Goal: Participate in discussion

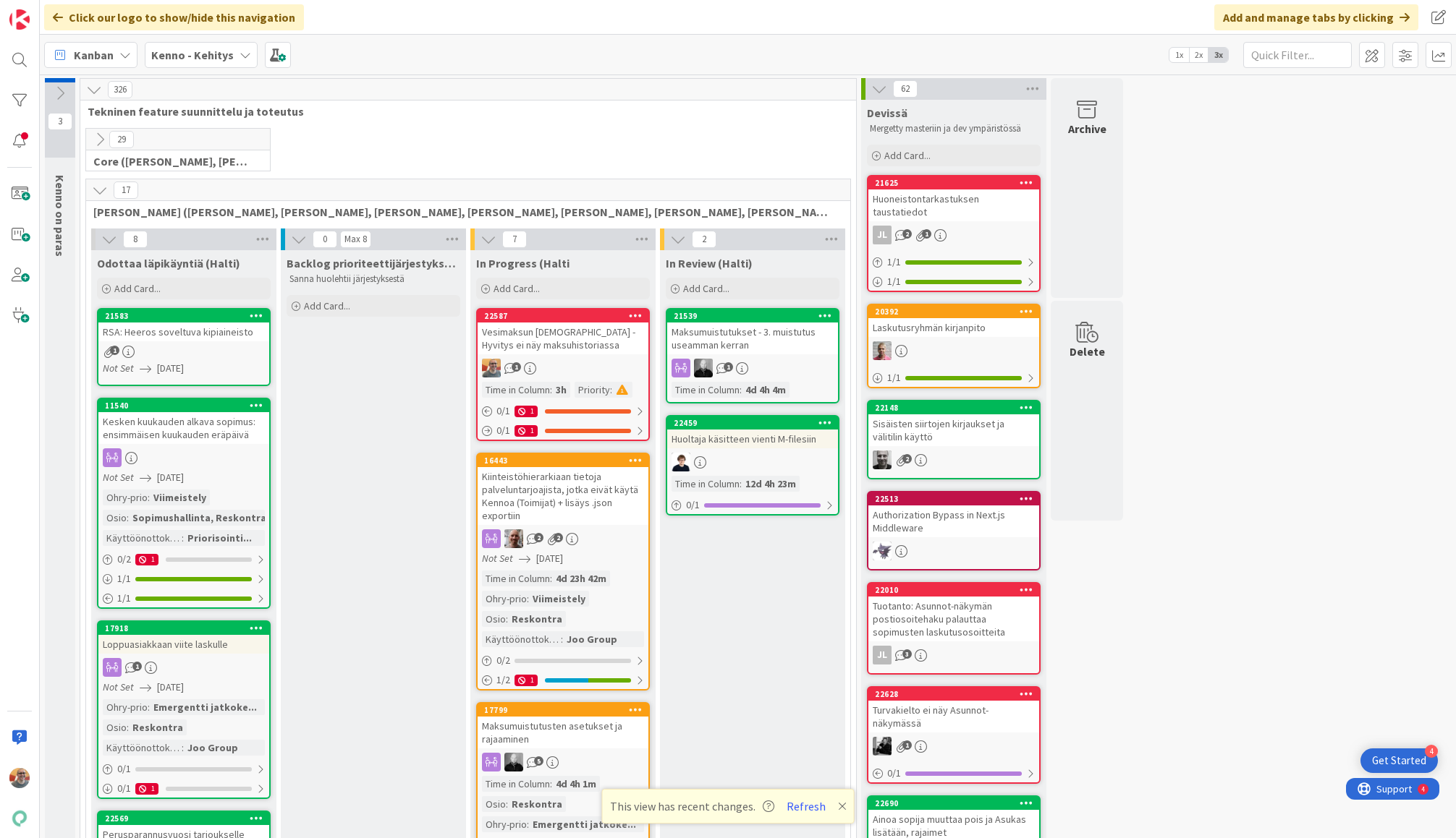
scroll to position [9, 0]
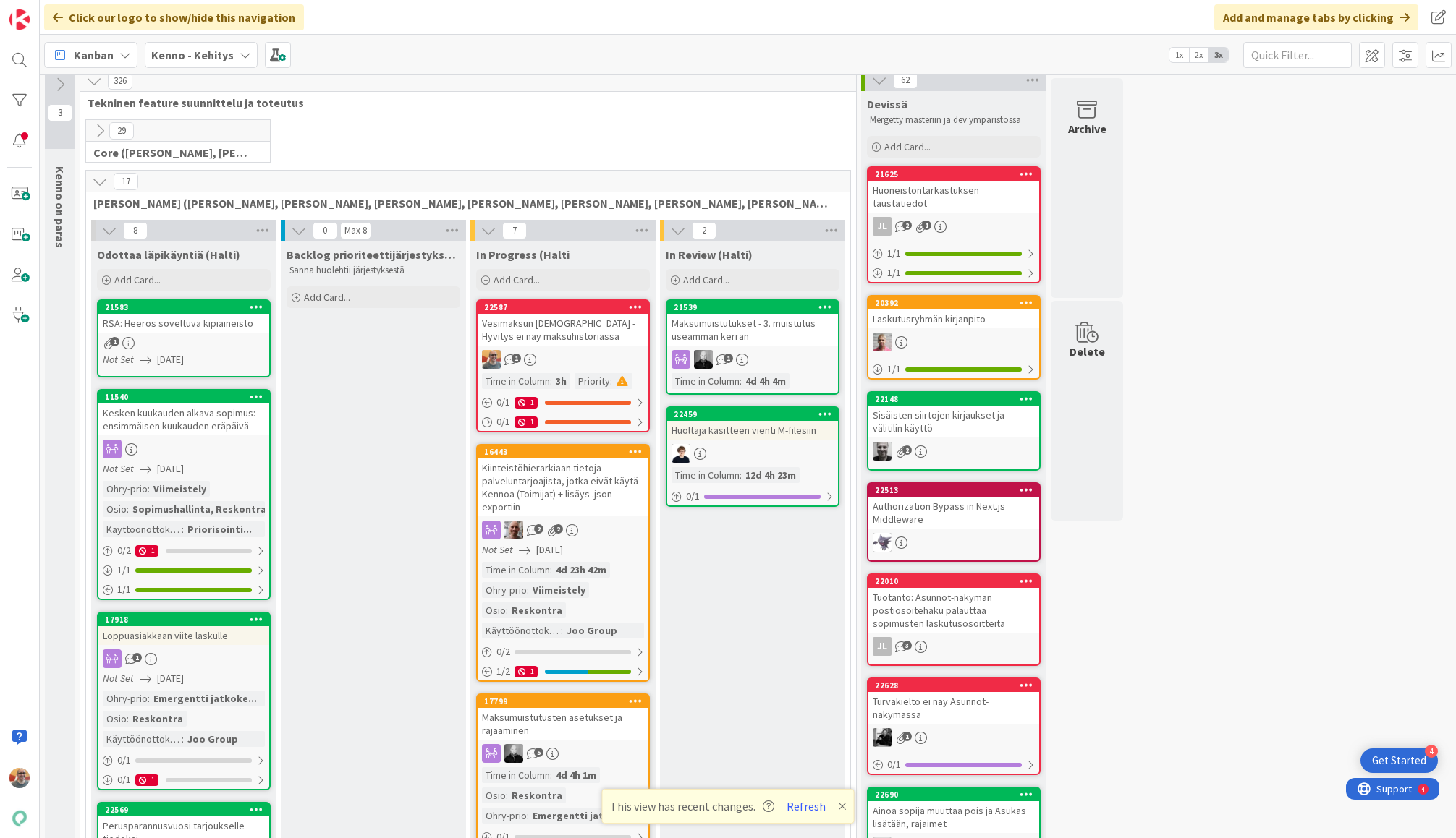
click at [567, 336] on div "Vesimaksun [DEMOGRAPHIC_DATA] - Hyvitys ei näy maksuhistoriassa" at bounding box center [563, 329] width 171 height 31
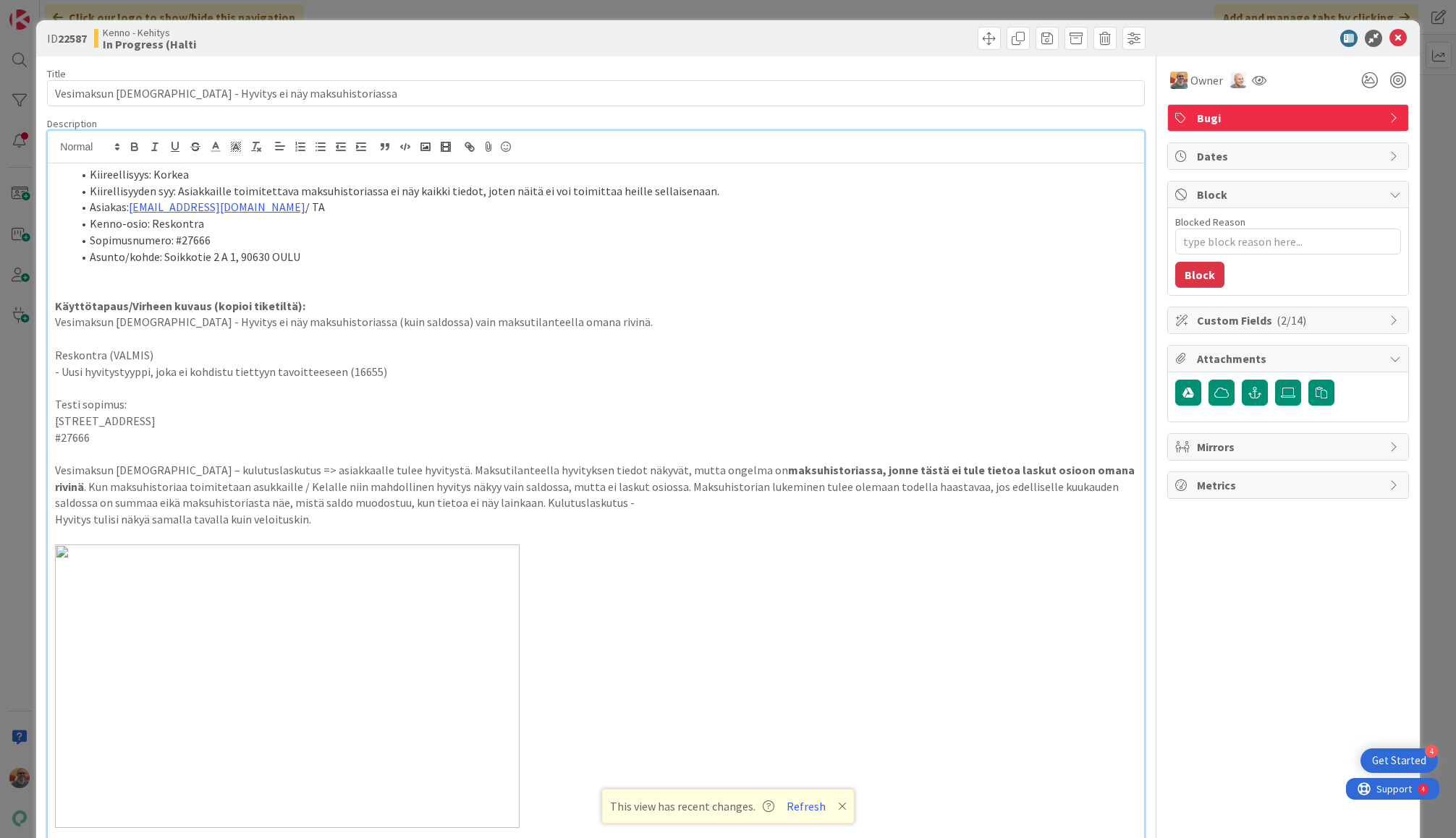
click at [501, 160] on div "Kiireellisyys: Korkea Kiirellisyyden syy: Asiakkaille toimitettava maksuhistori…" at bounding box center [595, 825] width 1095 height 1389
type textarea "x"
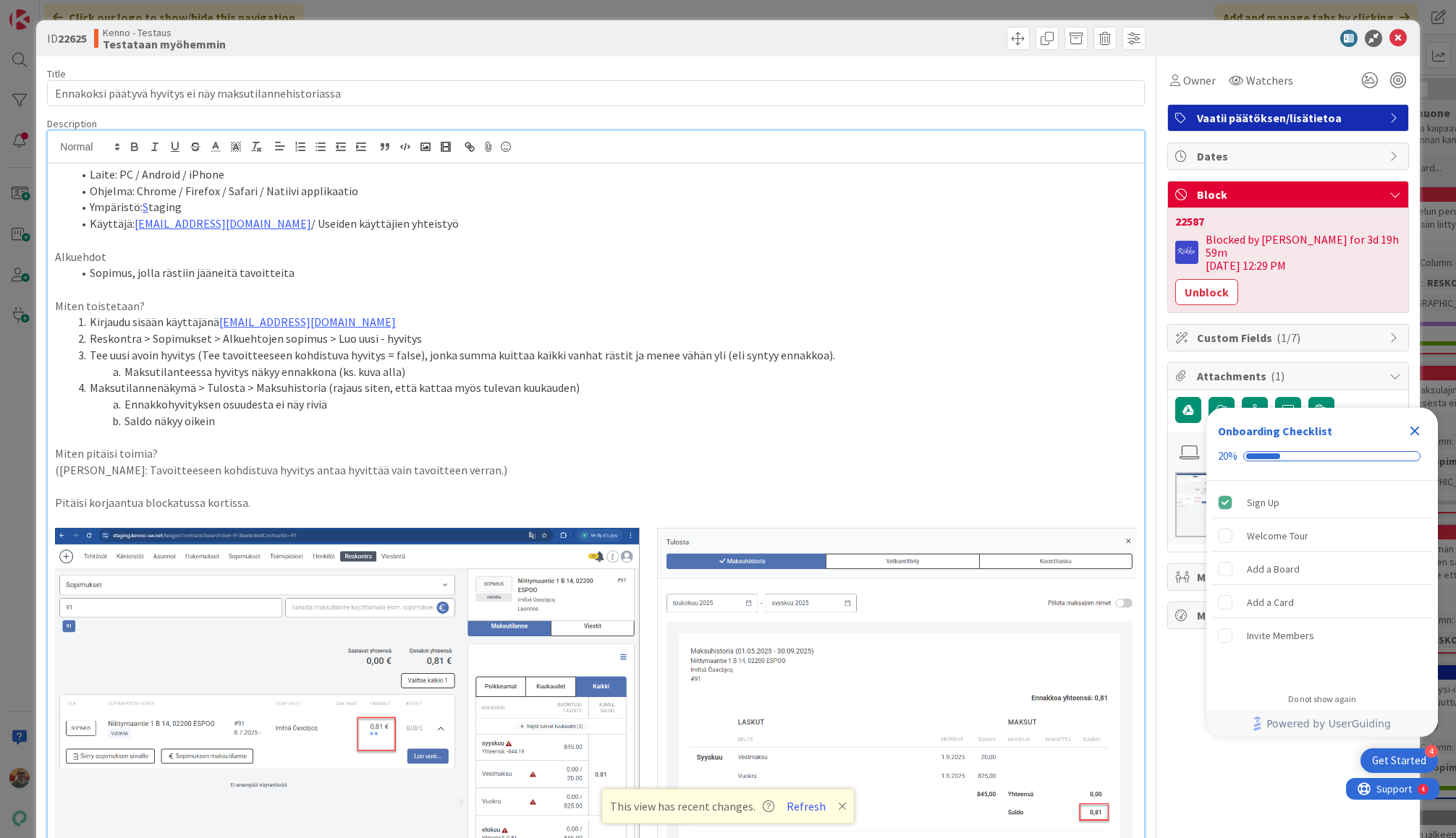
scroll to position [240, 0]
